Goal: Task Accomplishment & Management: Manage account settings

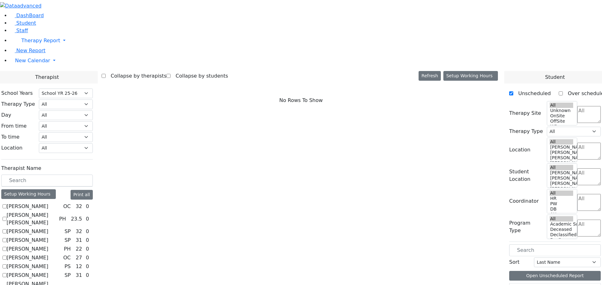
select select "212"
click at [93, 175] on input "text" at bounding box center [46, 181] width 91 height 12
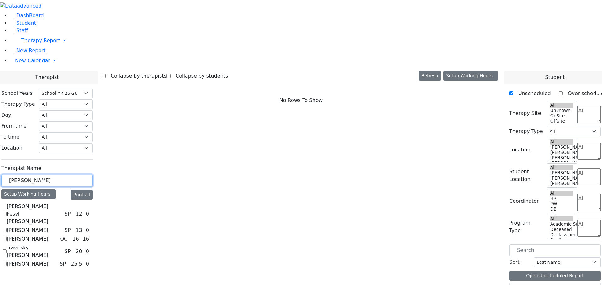
type input "[PERSON_NAME]"
click at [48, 261] on label "[PERSON_NAME]" at bounding box center [28, 265] width 42 height 8
click at [7, 262] on input "[PERSON_NAME]" at bounding box center [5, 264] width 4 height 4
checkbox input "true"
select select "3"
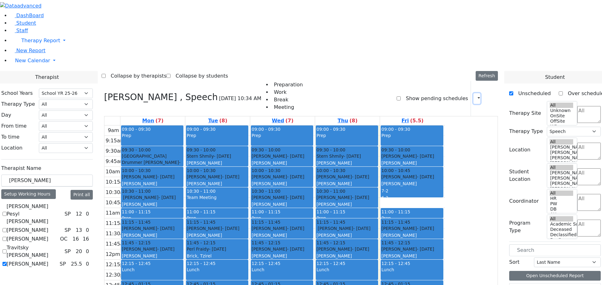
click at [475, 96] on icon "button" at bounding box center [475, 99] width 0 height 6
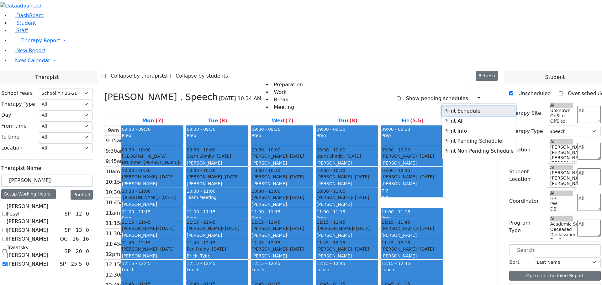
click at [441, 106] on button "Print Schedule" at bounding box center [478, 111] width 74 height 10
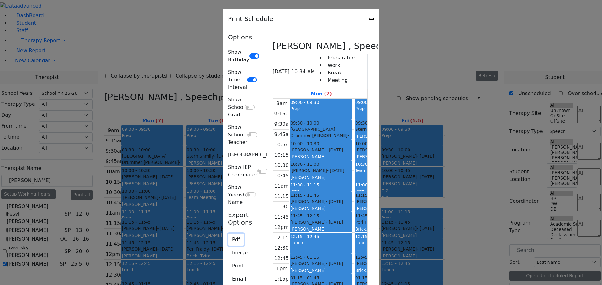
click at [228, 234] on button "Pdf" at bounding box center [236, 240] width 16 height 12
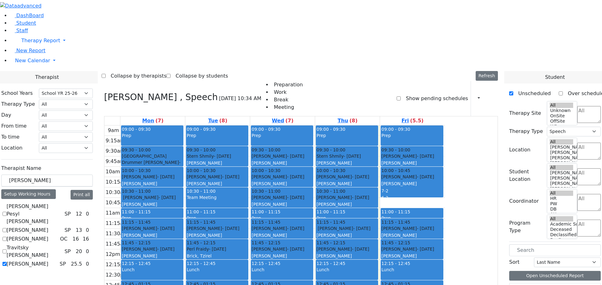
click at [104, 92] on icon at bounding box center [104, 97] width 0 height 10
select select
checkbox input "false"
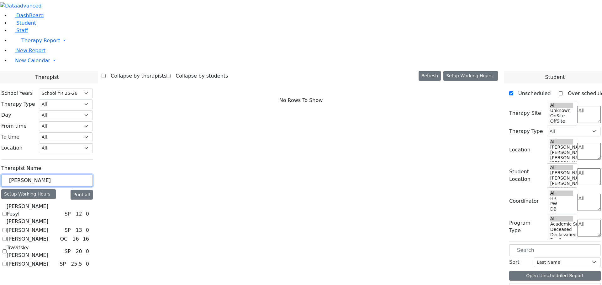
drag, startPoint x: 105, startPoint y: 106, endPoint x: 37, endPoint y: 108, distance: 68.0
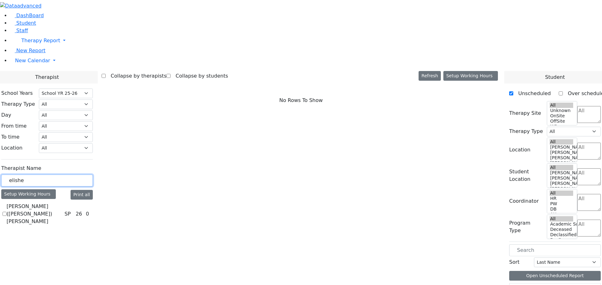
type input "elishe"
click at [62, 203] on label "[PERSON_NAME] ([PERSON_NAME]) [PERSON_NAME]" at bounding box center [34, 214] width 55 height 23
click at [7, 212] on input "[PERSON_NAME] ([PERSON_NAME]) [PERSON_NAME]" at bounding box center [5, 214] width 4 height 4
checkbox input "true"
select select "3"
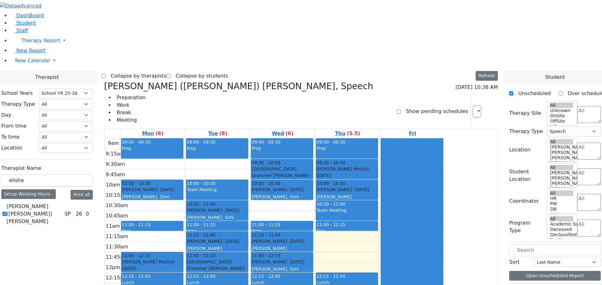
click at [475, 108] on icon "button" at bounding box center [475, 111] width 0 height 6
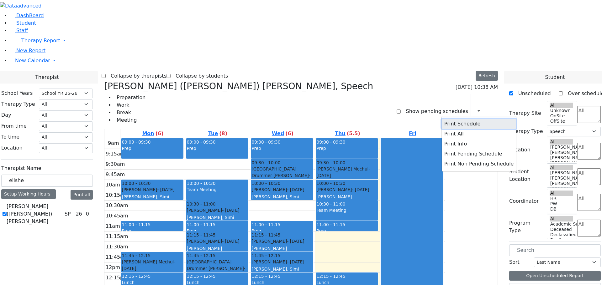
click at [465, 119] on button "Print Schedule" at bounding box center [478, 124] width 74 height 10
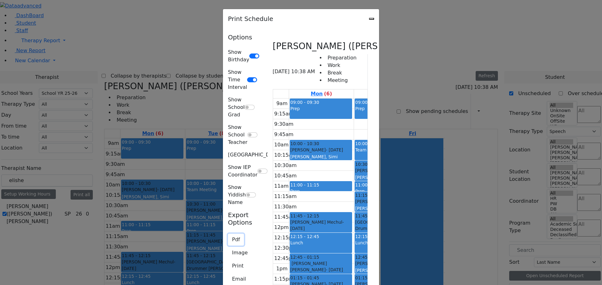
click at [228, 234] on button "Pdf" at bounding box center [236, 240] width 16 height 12
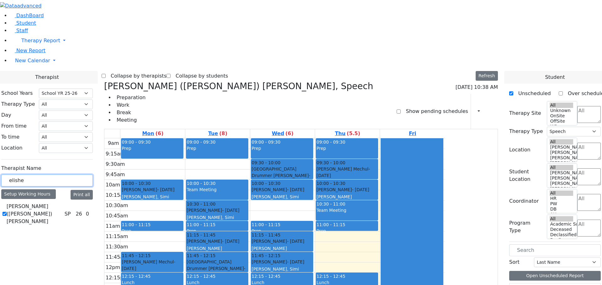
drag, startPoint x: 95, startPoint y: 111, endPoint x: 68, endPoint y: 112, distance: 26.6
type input "steinhardt"
click at [48, 203] on label "[PERSON_NAME]" at bounding box center [28, 207] width 42 height 8
click at [7, 205] on input "[PERSON_NAME]" at bounding box center [5, 207] width 4 height 4
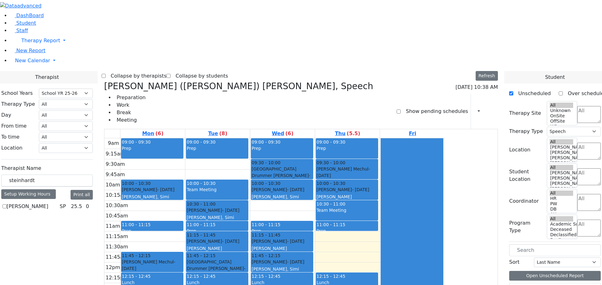
checkbox input "true"
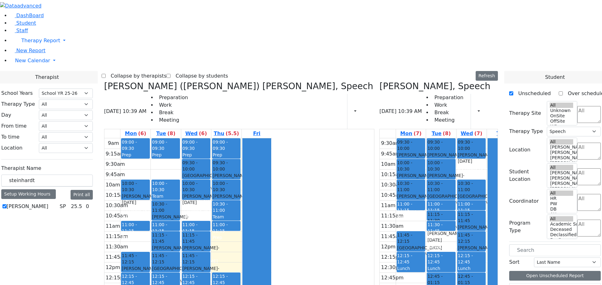
click at [104, 81] on icon at bounding box center [104, 86] width 0 height 10
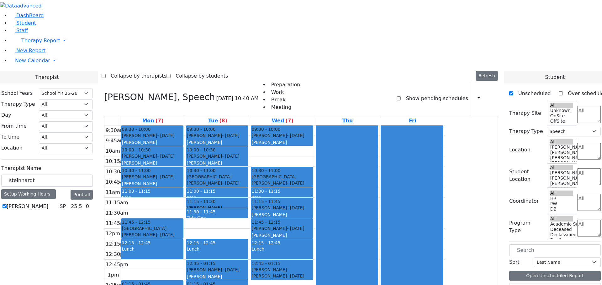
click at [248, 209] on div "11:30 - 11:45" at bounding box center [216, 212] width 61 height 6
click at [250, 131] on div "09:30 - 10:00 [PERSON_NAME] - [DATE] [PERSON_NAME] 10:00 - 10:30 [PERSON_NAME] …" at bounding box center [217, 239] width 65 height 227
click at [442, 126] on div at bounding box center [412, 239] width 62 height 227
click at [378, 126] on div at bounding box center [347, 239] width 62 height 227
click at [93, 175] on input "steinhardt" at bounding box center [46, 181] width 91 height 12
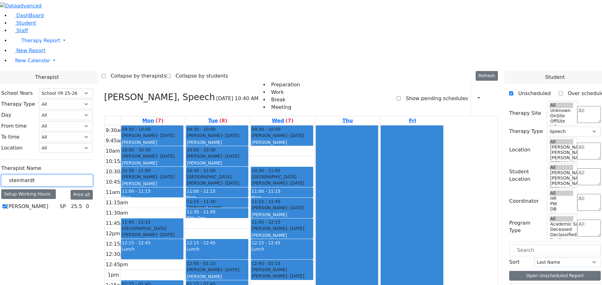
drag, startPoint x: 112, startPoint y: 108, endPoint x: 75, endPoint y: 108, distance: 37.3
click at [75, 108] on div "School Years Select School YR Summer YR 25 School YR 25-26 Summer YR 25 School …" at bounding box center [47, 150] width 102 height 133
click at [475, 96] on icon "button" at bounding box center [475, 99] width 0 height 6
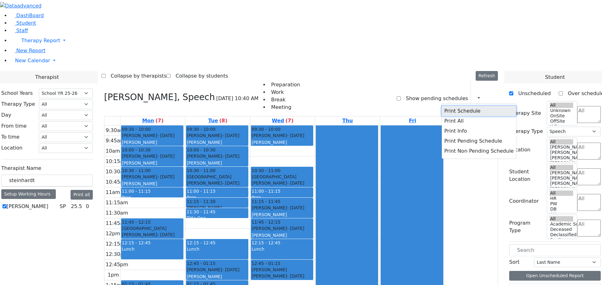
click at [459, 106] on button "Print Schedule" at bounding box center [478, 111] width 74 height 10
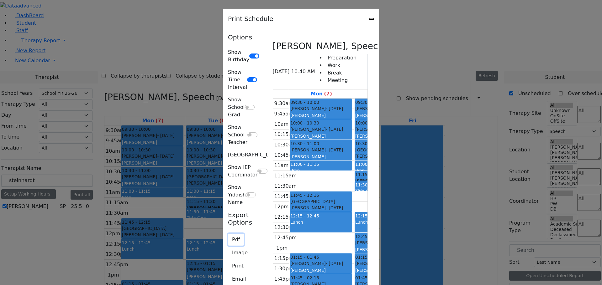
click at [228, 234] on button "Pdf" at bounding box center [236, 240] width 16 height 12
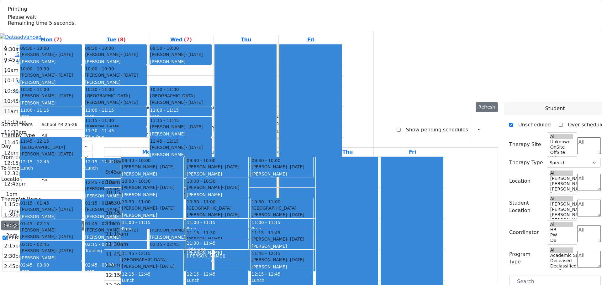
select select "212"
select select "3"
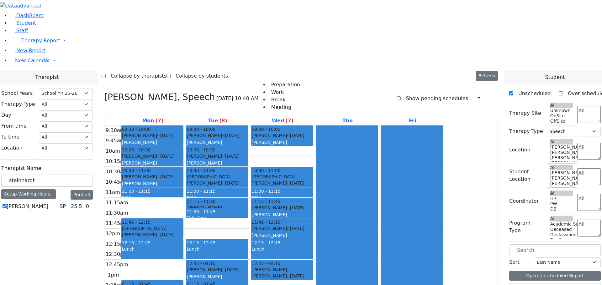
click at [164, 81] on div "[PERSON_NAME], Speech [DATE] 10:40 AM Preparation Work Break Meeting Show pendi…" at bounding box center [301, 217] width 399 height 272
click at [104, 92] on icon at bounding box center [104, 97] width 0 height 10
select select
checkbox input "false"
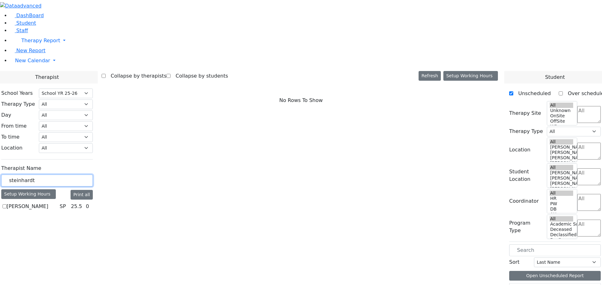
drag, startPoint x: 112, startPoint y: 110, endPoint x: 73, endPoint y: 109, distance: 38.3
click at [73, 109] on div "School Years Select School YR Summer YR 25 School YR 25-26 Summer YR 25 School …" at bounding box center [47, 150] width 102 height 133
type input "[PERSON_NAME]"
click at [48, 203] on label "[PERSON_NAME]" at bounding box center [28, 207] width 42 height 8
click at [7, 205] on input "[PERSON_NAME]" at bounding box center [5, 207] width 4 height 4
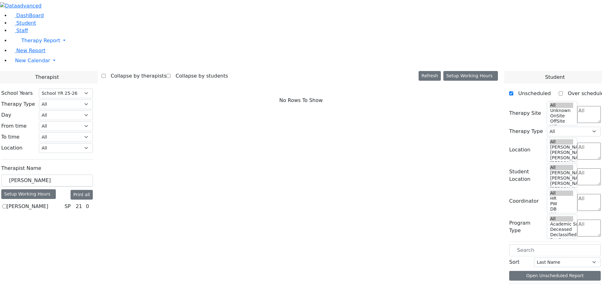
checkbox input "true"
select select "3"
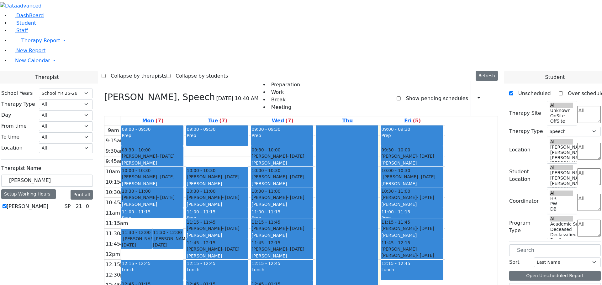
click at [104, 92] on icon at bounding box center [104, 97] width 0 height 10
select select
checkbox input "false"
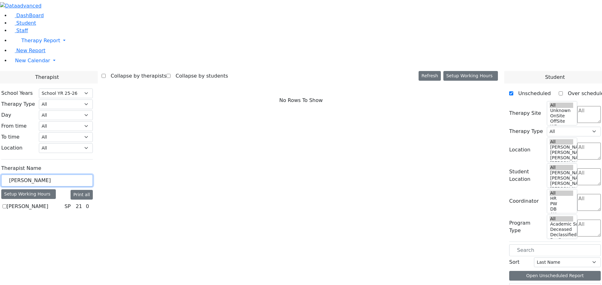
drag, startPoint x: 107, startPoint y: 111, endPoint x: 74, endPoint y: 109, distance: 33.0
click at [70, 112] on div "School Years Select School YR Summer YR 25 School YR 25-26 Summer YR 25 School …" at bounding box center [47, 150] width 102 height 133
type input "[PERSON_NAME]"
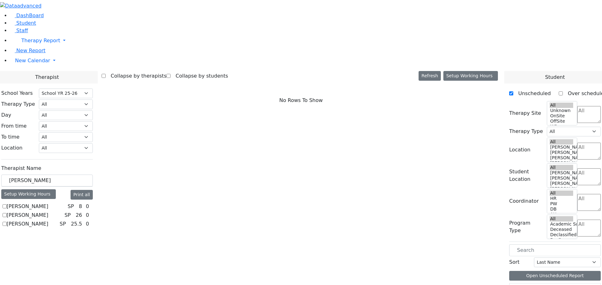
click at [48, 221] on label "[PERSON_NAME]" at bounding box center [28, 225] width 42 height 8
click at [7, 222] on input "[PERSON_NAME]" at bounding box center [5, 224] width 4 height 4
checkbox input "true"
select select "3"
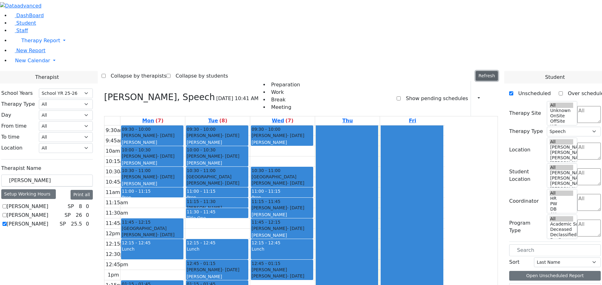
click at [497, 71] on button "Refresh" at bounding box center [486, 76] width 22 height 10
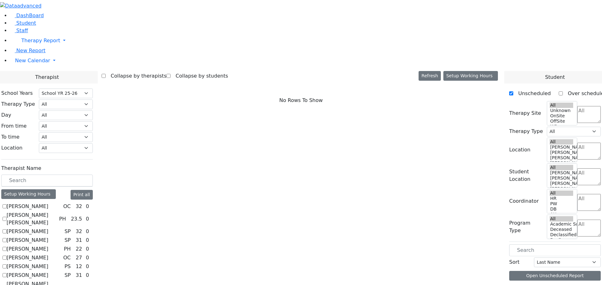
select select "212"
click at [93, 175] on input "text" at bounding box center [46, 181] width 91 height 12
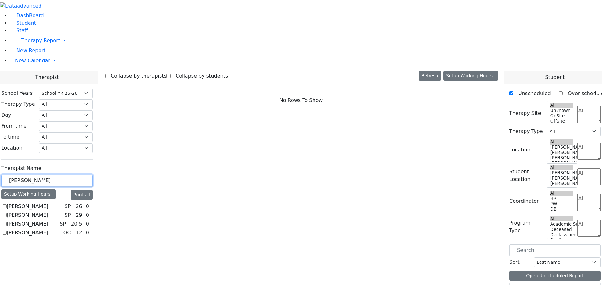
type input "[PERSON_NAME]"
click at [48, 221] on label "[PERSON_NAME]" at bounding box center [28, 225] width 42 height 8
click at [7, 222] on input "[PERSON_NAME]" at bounding box center [5, 224] width 4 height 4
checkbox input "true"
select select "3"
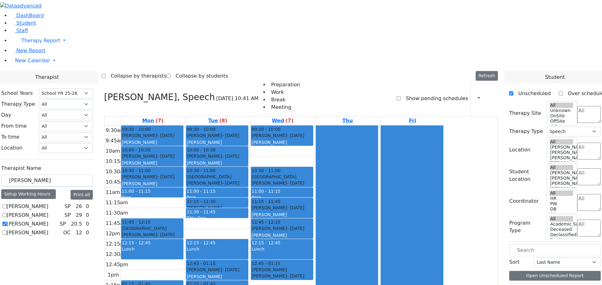
click at [104, 92] on icon at bounding box center [104, 97] width 0 height 10
select select
checkbox input "false"
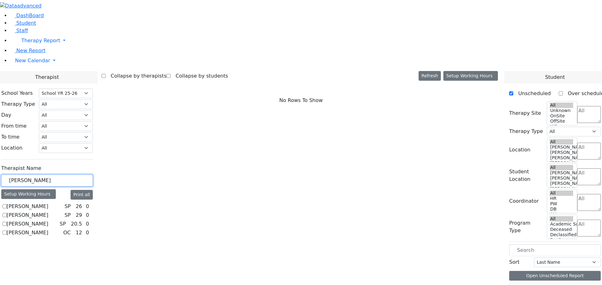
click at [79, 175] on div "[PERSON_NAME]" at bounding box center [46, 181] width 91 height 12
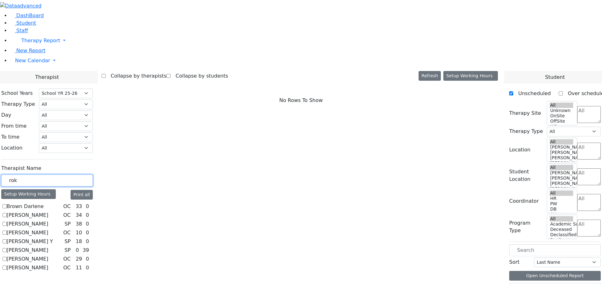
type input "rok"
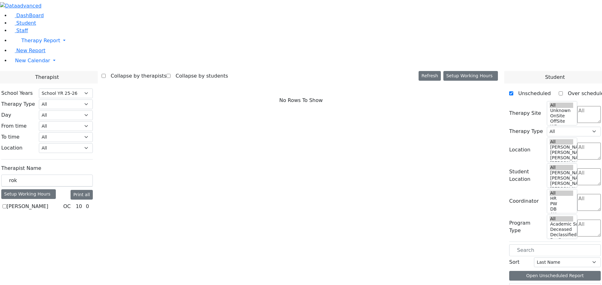
click at [48, 203] on label "[PERSON_NAME]" at bounding box center [28, 207] width 42 height 8
click at [7, 205] on input "[PERSON_NAME]" at bounding box center [5, 207] width 4 height 4
checkbox input "true"
select select "1"
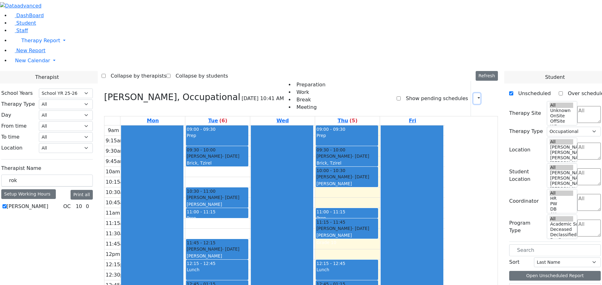
click at [475, 96] on icon "button" at bounding box center [475, 99] width 0 height 6
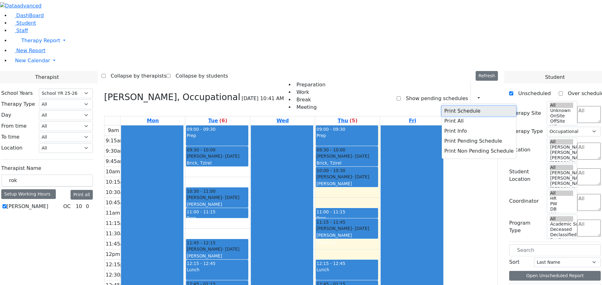
click at [463, 106] on button "Print Schedule" at bounding box center [478, 111] width 74 height 10
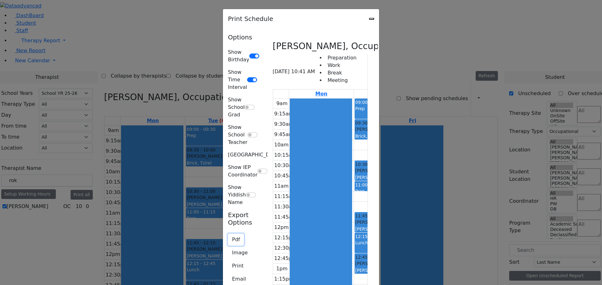
click at [228, 234] on button "Pdf" at bounding box center [236, 240] width 16 height 12
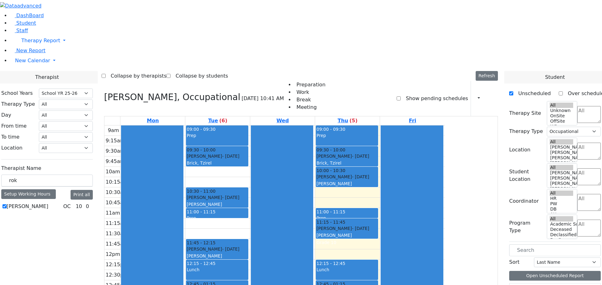
click at [104, 92] on icon at bounding box center [104, 97] width 0 height 10
select select
checkbox input "false"
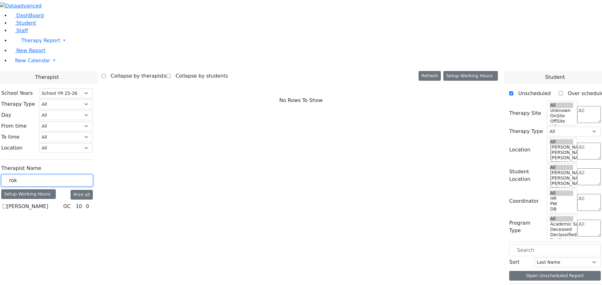
drag, startPoint x: 94, startPoint y: 107, endPoint x: 76, endPoint y: 109, distance: 18.3
click at [78, 175] on div "rok" at bounding box center [46, 181] width 91 height 12
type input "eichorn"
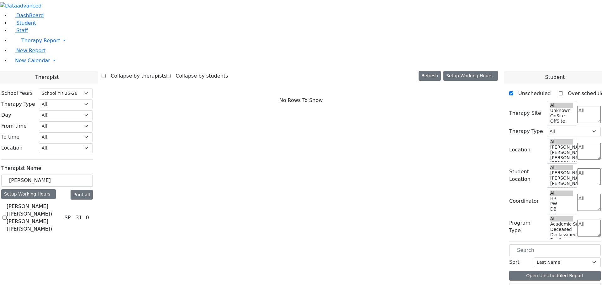
click at [62, 203] on label "[PERSON_NAME] ([PERSON_NAME]) [PERSON_NAME] ([PERSON_NAME])" at bounding box center [34, 218] width 55 height 30
click at [7, 216] on input "[PERSON_NAME] ([PERSON_NAME]) [PERSON_NAME] ([PERSON_NAME])" at bounding box center [5, 218] width 4 height 4
checkbox input "true"
select select "3"
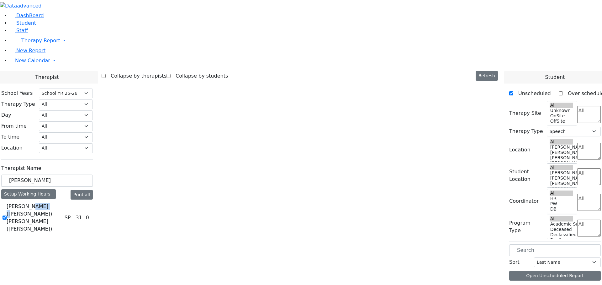
click at [62, 203] on label "[PERSON_NAME] ([PERSON_NAME]) [PERSON_NAME] ([PERSON_NAME])" at bounding box center [34, 218] width 55 height 30
click at [7, 216] on input "[PERSON_NAME] ([PERSON_NAME]) [PERSON_NAME] ([PERSON_NAME])" at bounding box center [5, 218] width 4 height 4
checkbox input "false"
select select
click at [62, 203] on label "[PERSON_NAME] ([PERSON_NAME]) [PERSON_NAME] ([PERSON_NAME])" at bounding box center [34, 218] width 55 height 30
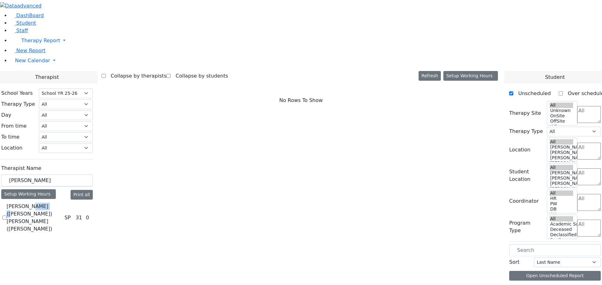
click at [7, 216] on input "[PERSON_NAME] ([PERSON_NAME]) [PERSON_NAME] ([PERSON_NAME])" at bounding box center [5, 218] width 4 height 4
checkbox input "true"
select select "3"
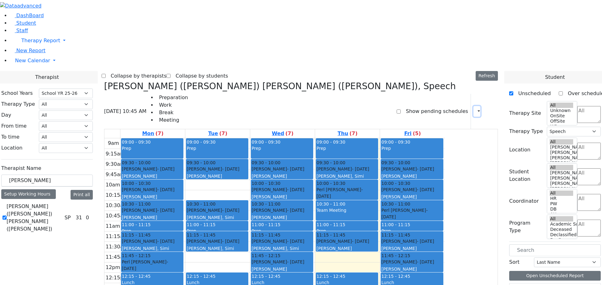
click at [475, 108] on icon "button" at bounding box center [475, 111] width 0 height 6
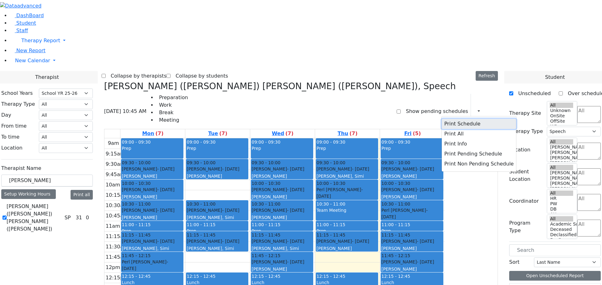
click at [462, 119] on button "Print Schedule" at bounding box center [478, 124] width 74 height 10
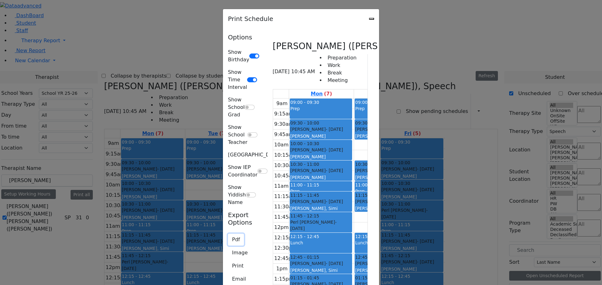
click at [228, 234] on button "Pdf" at bounding box center [236, 240] width 16 height 12
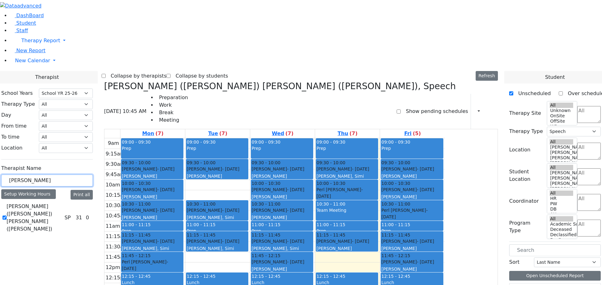
drag, startPoint x: 99, startPoint y: 109, endPoint x: 66, endPoint y: 113, distance: 33.5
type input "wolner"
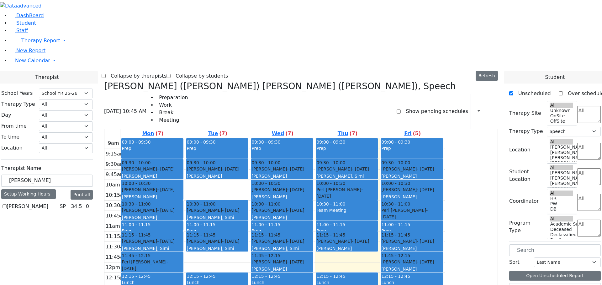
click at [48, 203] on label "[PERSON_NAME]" at bounding box center [28, 207] width 42 height 8
click at [7, 205] on input "[PERSON_NAME]" at bounding box center [5, 207] width 4 height 4
checkbox input "true"
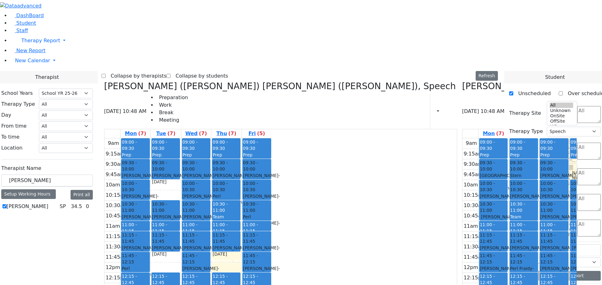
drag, startPoint x: 459, startPoint y: 74, endPoint x: 318, endPoint y: 220, distance: 202.8
click at [318, 220] on div "Zentman (Eichorn) Elizabeth (Nechama), Speech 08/21/2025 10:48 AM Preparation W…" at bounding box center [301, 234] width 399 height 306
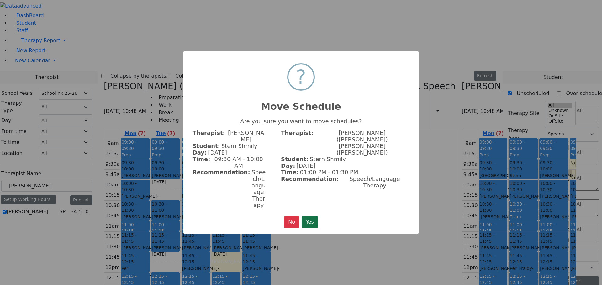
click at [313, 216] on button "Yes" at bounding box center [309, 222] width 16 height 12
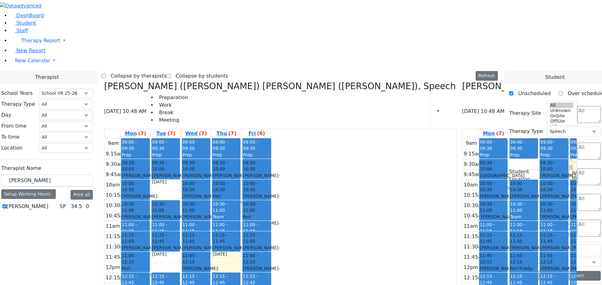
drag, startPoint x: 394, startPoint y: 74, endPoint x: 250, endPoint y: 232, distance: 214.3
click at [251, 232] on div "Zentman (Eichorn) Elizabeth (Nechama), Speech 08/21/2025 10:48 AM Preparation W…" at bounding box center [301, 234] width 399 height 306
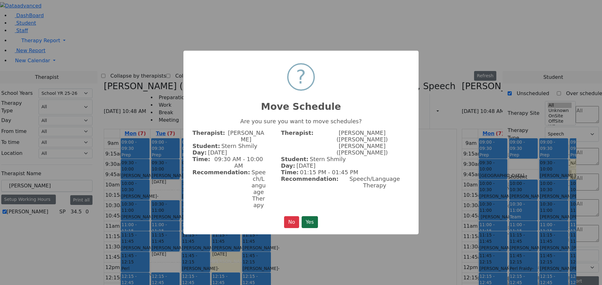
click at [309, 216] on button "Yes" at bounding box center [309, 222] width 16 height 12
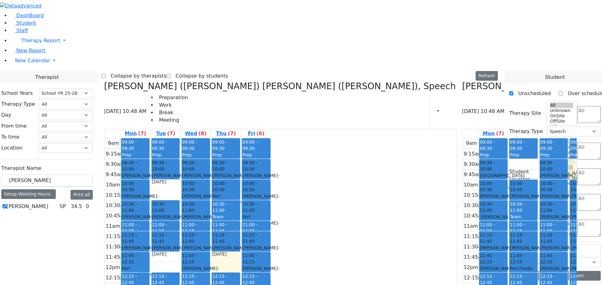
click at [104, 81] on icon at bounding box center [104, 86] width 0 height 10
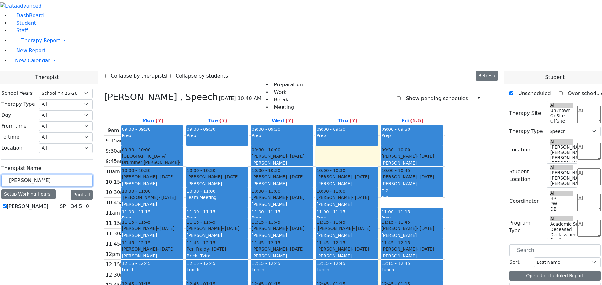
drag, startPoint x: 98, startPoint y: 108, endPoint x: 71, endPoint y: 112, distance: 26.5
click at [71, 112] on div "School Years Select School YR Summer YR 25 School YR 25-26 Summer YR 25 School …" at bounding box center [47, 150] width 102 height 133
type input "koller"
click at [62, 203] on label "[PERSON_NAME] ([PERSON_NAME]) [PERSON_NAME]" at bounding box center [34, 214] width 55 height 23
click at [7, 212] on input "[PERSON_NAME] ([PERSON_NAME]) [PERSON_NAME]" at bounding box center [5, 214] width 4 height 4
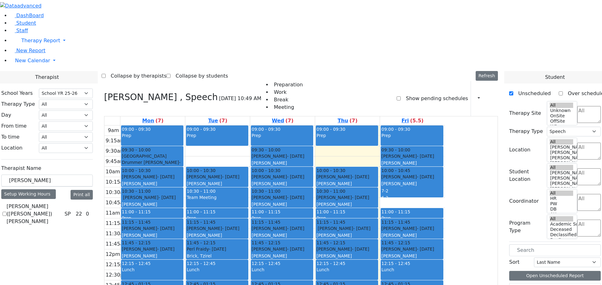
checkbox input "true"
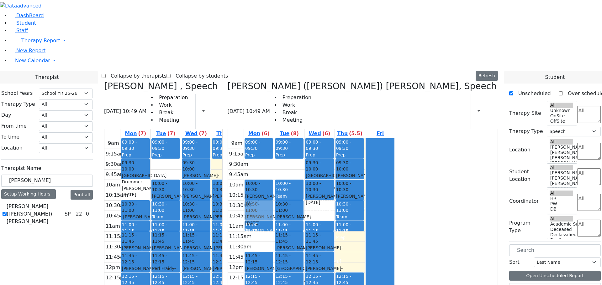
drag, startPoint x: 191, startPoint y: 96, endPoint x: 361, endPoint y: 111, distance: 170.8
click at [362, 114] on div "Wolner Miriam , Speech 08/21/2025 10:49 AM Preparation Work Break Meeting Print…" at bounding box center [301, 234] width 399 height 306
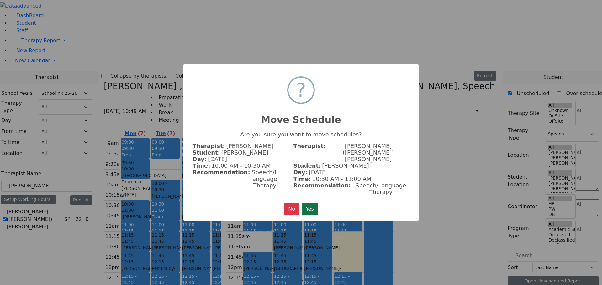
click at [315, 203] on button "Yes" at bounding box center [309, 209] width 16 height 12
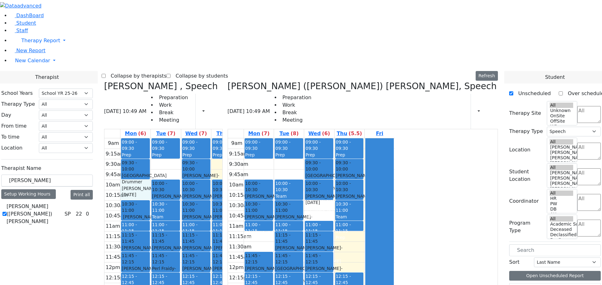
drag, startPoint x: 186, startPoint y: 90, endPoint x: 202, endPoint y: 102, distance: 19.6
click at [202, 138] on div "9am 9:15am 9:30am 9:45am 10am 10:15am 10:30am 10:45am 11am 11:15am 11:30am 11:4…" at bounding box center [187, 262] width 167 height 248
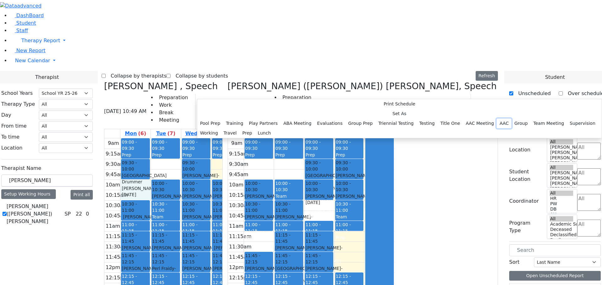
click at [496, 128] on button "AAC" at bounding box center [503, 124] width 15 height 10
select select "1"
select select "10:00:00"
select select "10:30:00"
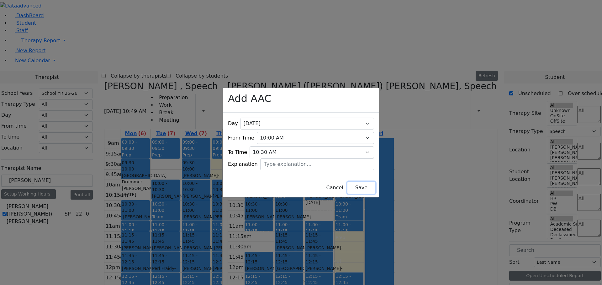
click at [348, 187] on button "Save" at bounding box center [361, 188] width 28 height 12
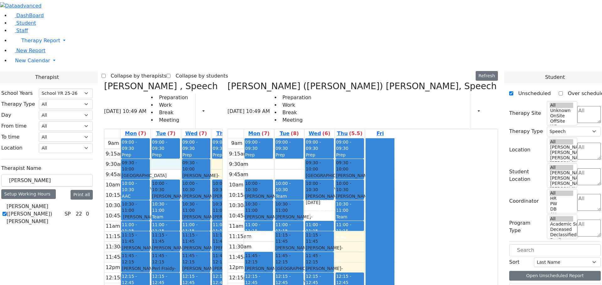
click at [221, 138] on div "9am 9:15am 9:30am 9:45am 10am 10:15am 10:30am 10:45am 11am 11:15am 11:30am 11:4…" at bounding box center [187, 262] width 167 height 248
click at [222, 81] on div "Wolner Miriam , Speech 08/21/2025 10:49 AM Preparation Work Break Meeting Print…" at bounding box center [163, 105] width 118 height 48
drag, startPoint x: 215, startPoint y: 68, endPoint x: 231, endPoint y: 81, distance: 20.6
click at [231, 138] on div "9am 9:15am 9:30am 9:45am 10am 10:15am 10:30am 10:45am 11am 11:15am 11:30am 11:4…" at bounding box center [187, 262] width 167 height 248
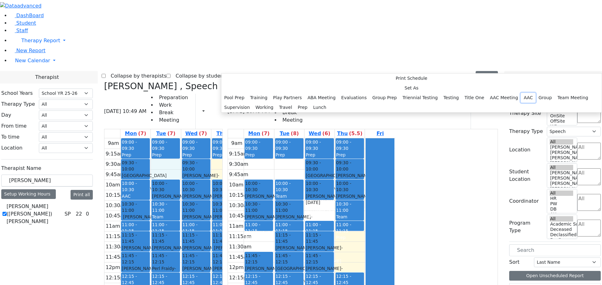
click at [520, 103] on button "AAC" at bounding box center [527, 98] width 15 height 10
select select "2"
select select "09:30:00"
select select "10:00:00"
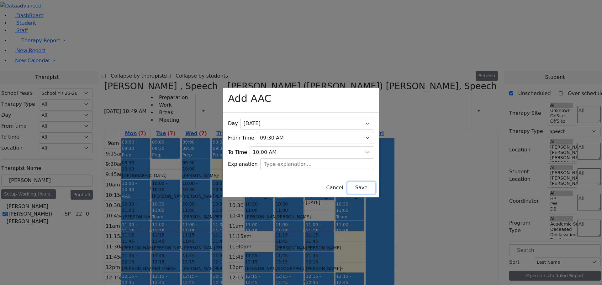
click at [347, 187] on button "Save" at bounding box center [361, 188] width 28 height 12
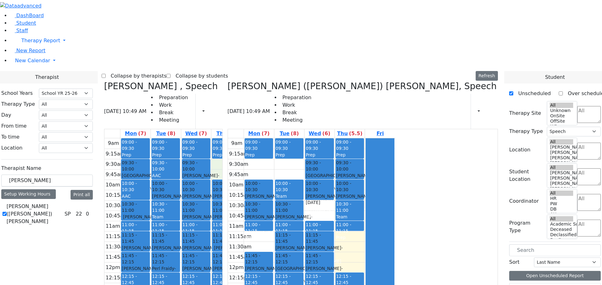
drag, startPoint x: 276, startPoint y: 69, endPoint x: 290, endPoint y: 77, distance: 16.1
click at [272, 138] on div "9am 9:15am 9:30am 9:45am 10am 10:15am 10:30am 10:45am 11am 11:15am 11:30am 11:4…" at bounding box center [187, 262] width 167 height 248
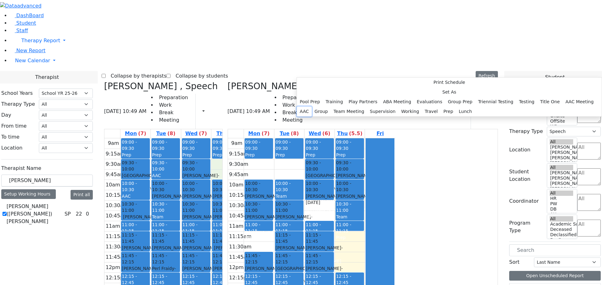
click at [311, 117] on button "AAC" at bounding box center [304, 112] width 15 height 10
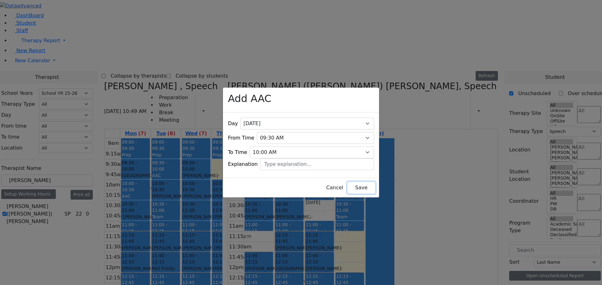
click at [355, 184] on button "Save" at bounding box center [361, 188] width 28 height 12
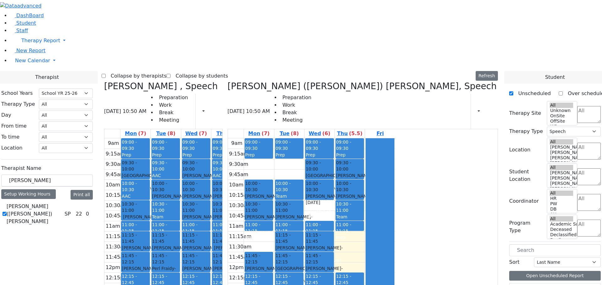
click at [62, 203] on label "[PERSON_NAME] ([PERSON_NAME]) [PERSON_NAME]" at bounding box center [34, 214] width 55 height 23
click at [7, 212] on input "[PERSON_NAME] ([PERSON_NAME]) [PERSON_NAME]" at bounding box center [5, 214] width 4 height 4
checkbox input "false"
select select
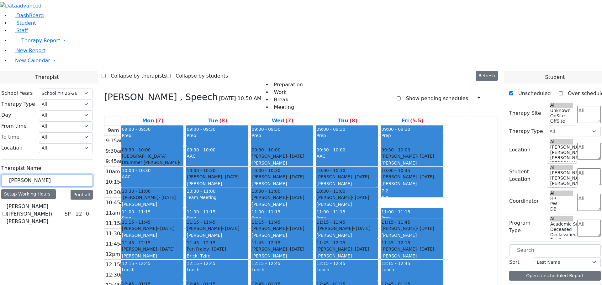
drag, startPoint x: 101, startPoint y: 110, endPoint x: 62, endPoint y: 108, distance: 38.3
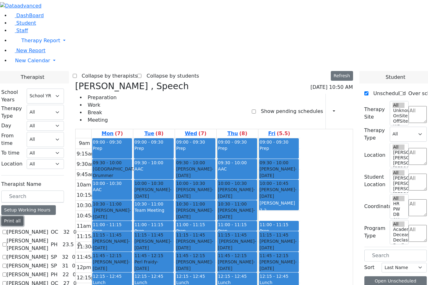
click at [23, 216] on button "Print all" at bounding box center [12, 221] width 22 height 10
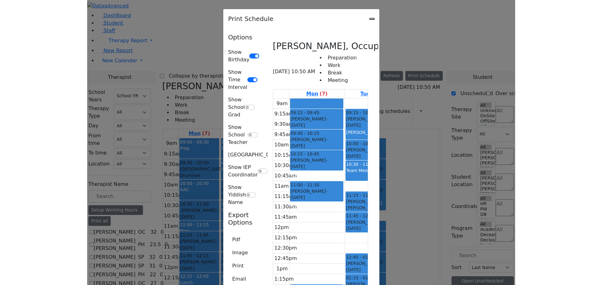
scroll to position [2005, 0]
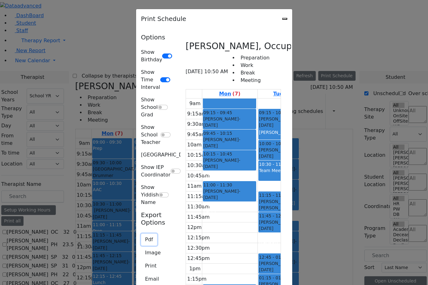
click at [141, 234] on button "Pdf" at bounding box center [149, 240] width 16 height 12
